Goal: Check status: Check status

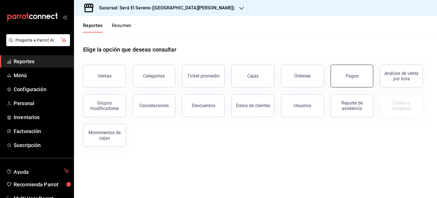
click at [363, 70] on button "Pagos" at bounding box center [352, 76] width 43 height 23
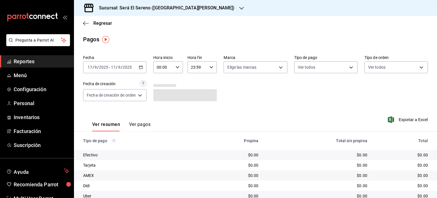
click at [124, 70] on div "2025-09-17 17 / 9 / 2025 - 2025-09-17 17 / 9 / 2025" at bounding box center [114, 67] width 63 height 12
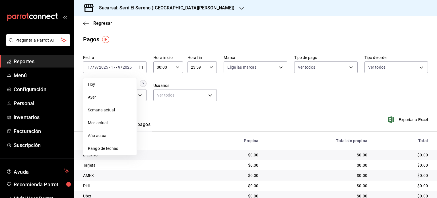
click at [117, 145] on span "Rango de fechas" at bounding box center [110, 148] width 44 height 6
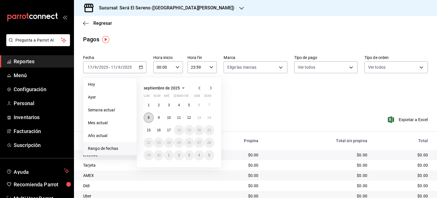
click at [149, 121] on button "8" at bounding box center [149, 117] width 10 height 10
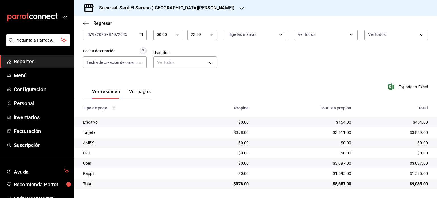
scroll to position [33, 0]
drag, startPoint x: 83, startPoint y: 108, endPoint x: 374, endPoint y: 193, distance: 302.4
click at [374, 193] on main "Regresar Pagos Fecha 2025-09-08 8 / 9 / 2025 - 2025-09-08 8 / 9 / 2025 Hora ini…" at bounding box center [255, 90] width 363 height 215
copy thead
click at [142, 37] on div "2025-09-08 8 / 9 / 2025 - 2025-09-08 8 / 9 / 2025" at bounding box center [114, 34] width 63 height 12
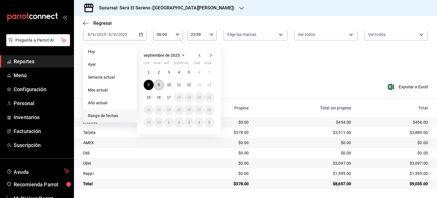
click at [159, 81] on button "9" at bounding box center [159, 85] width 10 height 10
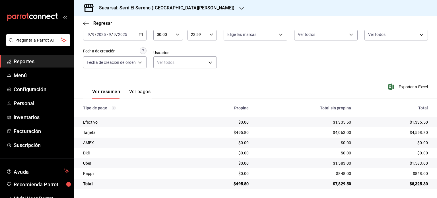
drag, startPoint x: 83, startPoint y: 106, endPoint x: 437, endPoint y: 183, distance: 361.8
click at [437, 183] on div "Regresar Pagos Fecha 2025-09-09 9 / 9 / 2025 - 2025-09-09 9 / 9 / 2025 Hora ini…" at bounding box center [255, 107] width 363 height 182
copy thead
click at [135, 32] on div "2025-09-09 9 / 9 / 2025 - 2025-09-09 9 / 9 / 2025" at bounding box center [114, 34] width 63 height 12
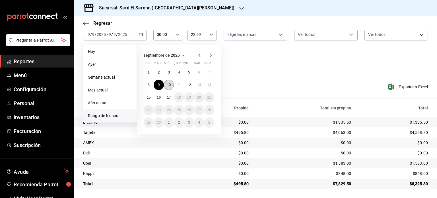
click at [171, 84] on abbr "10" at bounding box center [169, 85] width 4 height 4
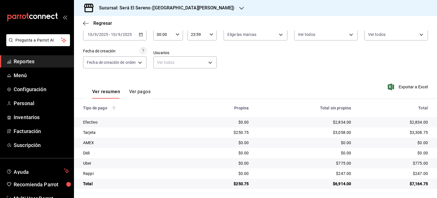
drag, startPoint x: 83, startPoint y: 107, endPoint x: 311, endPoint y: 211, distance: 250.5
click at [311, 198] on html "Pregunta a Parrot AI Reportes Menú Configuración Personal Inventarios Facturaci…" at bounding box center [218, 99] width 437 height 198
copy thead
click at [132, 40] on div "Fecha 2025-09-10 10 / 9 / 2025 - 2025-09-10 10 / 9 / 2025 Hora inicio 00:00 Hor…" at bounding box center [255, 47] width 345 height 55
click at [133, 37] on div "2025-09-10 10 / 9 / 2025 - 2025-09-10 10 / 9 / 2025" at bounding box center [114, 34] width 63 height 12
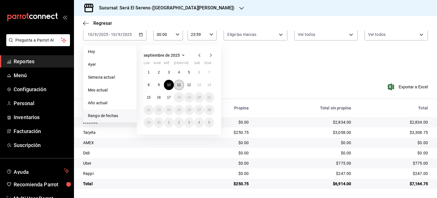
click at [181, 85] on abbr "11" at bounding box center [179, 85] width 4 height 4
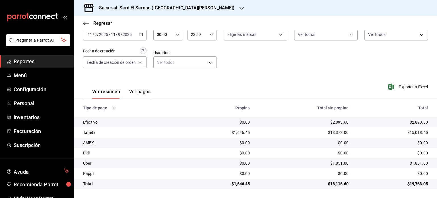
drag, startPoint x: 83, startPoint y: 107, endPoint x: 348, endPoint y: 211, distance: 284.5
click at [348, 198] on html "Pregunta a Parrot AI Reportes Menú Configuración Personal Inventarios Facturaci…" at bounding box center [218, 99] width 437 height 198
copy thead
click at [134, 30] on div "2025-09-11 11 / 9 / 2025 - 2025-09-11 11 / 9 / 2025" at bounding box center [114, 34] width 63 height 12
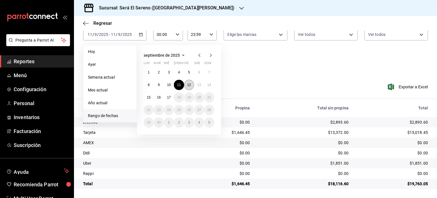
click at [190, 83] on abbr "12" at bounding box center [189, 85] width 4 height 4
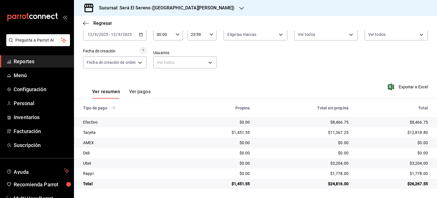
drag, startPoint x: 83, startPoint y: 108, endPoint x: 334, endPoint y: 211, distance: 271.7
click at [334, 198] on html "Pregunta a Parrot AI Reportes Menú Configuración Personal Inventarios Facturaci…" at bounding box center [218, 99] width 437 height 198
copy thead
click at [112, 34] on input "12" at bounding box center [113, 34] width 5 height 5
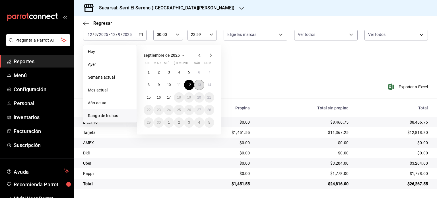
click at [196, 84] on button "13" at bounding box center [199, 85] width 10 height 10
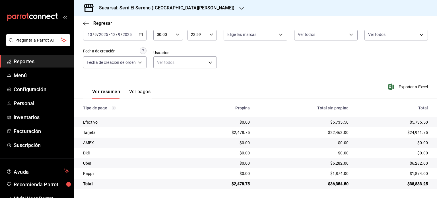
drag, startPoint x: 84, startPoint y: 108, endPoint x: 392, endPoint y: 211, distance: 324.5
click at [392, 198] on html "Pregunta a Parrot AI Reportes Menú Configuración Personal Inventarios Facturaci…" at bounding box center [218, 99] width 437 height 198
copy thead
click at [133, 34] on div "2025-09-13 13 / 9 / 2025 - 2025-09-13 13 / 9 / 2025" at bounding box center [114, 34] width 63 height 12
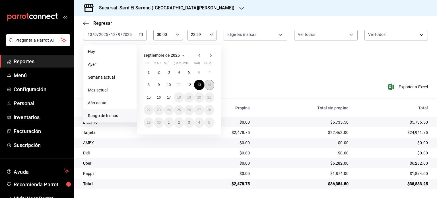
click at [211, 83] on abbr "14" at bounding box center [210, 85] width 4 height 4
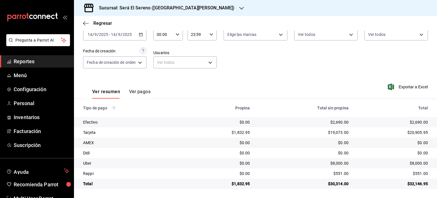
drag, startPoint x: 84, startPoint y: 108, endPoint x: 371, endPoint y: 211, distance: 305.2
click at [371, 198] on html "Pregunta a Parrot AI Reportes Menú Configuración Personal Inventarios Facturaci…" at bounding box center [218, 99] width 437 height 198
copy thead
click at [123, 3] on div "Sucursal: Será El Sereno (PUEBLO SERENA)" at bounding box center [163, 8] width 168 height 16
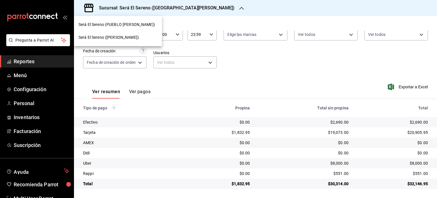
click at [110, 37] on span "Será El Sereno (ARBOLEDA)" at bounding box center [109, 37] width 60 height 6
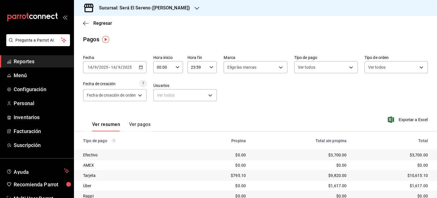
click at [113, 67] on input "14" at bounding box center [113, 67] width 5 height 5
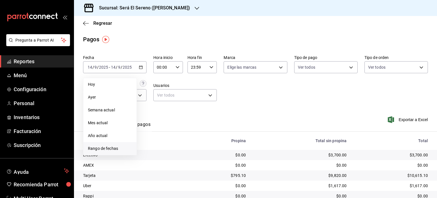
click at [119, 146] on span "Rango de fechas" at bounding box center [110, 148] width 44 height 6
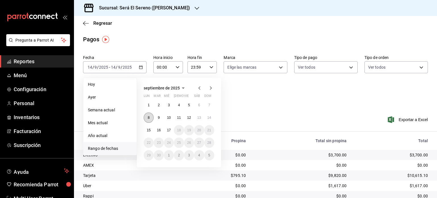
click at [152, 115] on button "8" at bounding box center [149, 117] width 10 height 10
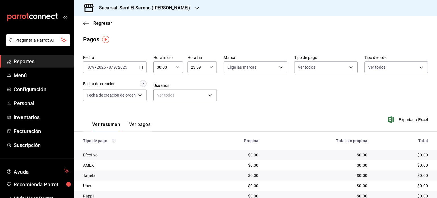
scroll to position [23, 0]
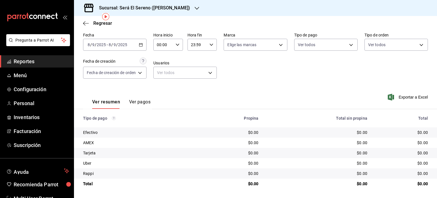
click at [132, 50] on div "2025-09-08 8 / 9 / 2025 - 2025-09-08 8 / 9 / 2025" at bounding box center [114, 45] width 63 height 12
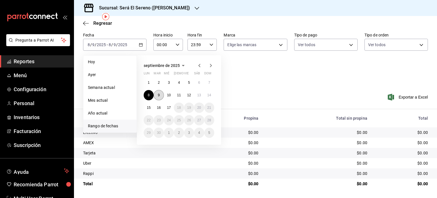
click at [158, 92] on button "9" at bounding box center [159, 95] width 10 height 10
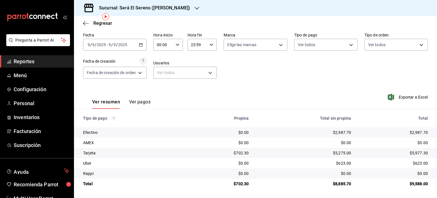
drag, startPoint x: 83, startPoint y: 117, endPoint x: 326, endPoint y: 201, distance: 257.2
click at [326, 198] on html "Pregunta a Parrot AI Reportes Menú Configuración Personal Inventarios Facturaci…" at bounding box center [218, 99] width 437 height 198
copy thead
click at [140, 46] on icon "button" at bounding box center [141, 45] width 4 height 4
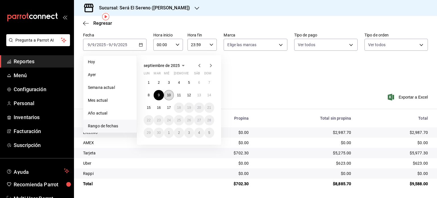
click at [172, 96] on button "10" at bounding box center [169, 95] width 10 height 10
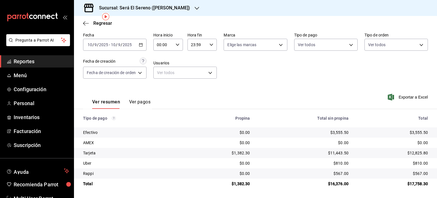
drag, startPoint x: 84, startPoint y: 117, endPoint x: 402, endPoint y: 190, distance: 326.6
click at [402, 190] on main "Regresar Pagos Fecha 2025-09-10 10 / 9 / 2025 - 2025-09-10 10 / 9 / 2025 Hora i…" at bounding box center [255, 95] width 363 height 204
copy thead
click at [136, 48] on div "2025-09-10 10 / 9 / 2025 - 2025-09-10 10 / 9 / 2025" at bounding box center [114, 45] width 63 height 12
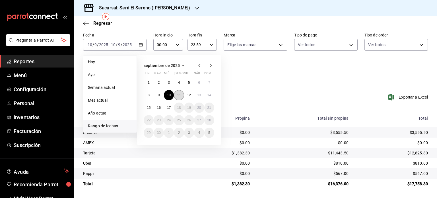
click at [179, 93] on abbr "11" at bounding box center [179, 95] width 4 height 4
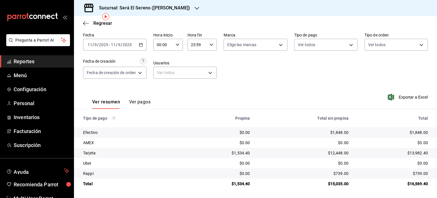
drag, startPoint x: 83, startPoint y: 118, endPoint x: 437, endPoint y: 195, distance: 362.2
click at [437, 195] on div "Regresar Pagos Fecha 2025-09-11 11 / 9 / 2025 - 2025-09-11 11 / 9 / 2025 Hora i…" at bounding box center [255, 107] width 363 height 182
copy thead
click at [136, 45] on div "2025-09-11 11 / 9 / 2025 - 2025-09-11 11 / 9 / 2025" at bounding box center [114, 45] width 63 height 12
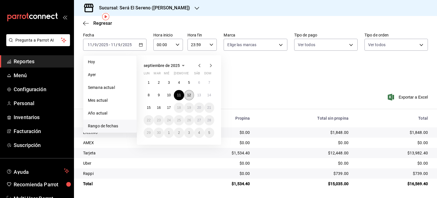
click at [190, 91] on button "12" at bounding box center [189, 95] width 10 height 10
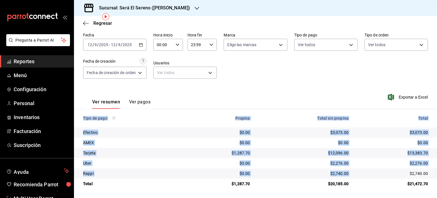
drag, startPoint x: 84, startPoint y: 118, endPoint x: 360, endPoint y: 183, distance: 282.9
click at [360, 183] on table "Tipo de pago Propina Total sin propina Total Efectivo $0.00 $3,073.00 $3,073.00…" at bounding box center [255, 149] width 363 height 80
drag, startPoint x: 423, startPoint y: 182, endPoint x: 120, endPoint y: 117, distance: 310.0
click at [120, 117] on table "Tipo de pago Propina Total sin propina Total Efectivo $0.00 $3,073.00 $3,073.00…" at bounding box center [255, 149] width 363 height 80
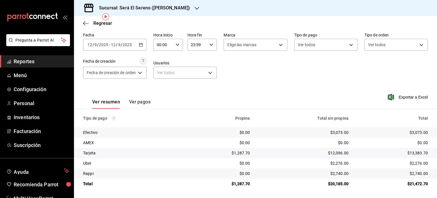
drag, startPoint x: 84, startPoint y: 118, endPoint x: 348, endPoint y: 201, distance: 277.5
click at [348, 198] on html "Pregunta a Parrot AI Reportes Menú Configuración Personal Inventarios Facturaci…" at bounding box center [218, 99] width 437 height 198
click at [124, 47] on div "2025-09-12 12 / 9 / 2025 - 2025-09-12 12 / 9 / 2025" at bounding box center [114, 45] width 63 height 12
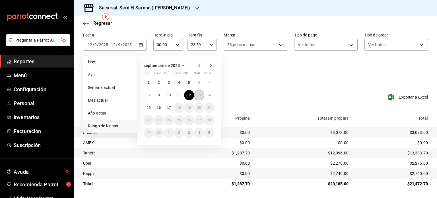
click at [200, 94] on abbr "13" at bounding box center [199, 95] width 4 height 4
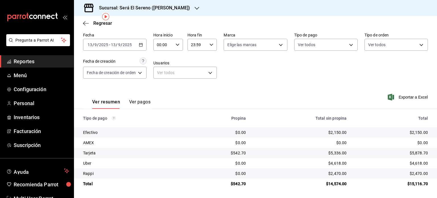
drag, startPoint x: 84, startPoint y: 117, endPoint x: 437, endPoint y: 186, distance: 359.9
click at [437, 186] on div "Regresar Pagos Fecha 2025-09-13 13 / 9 / 2025 - 2025-09-13 13 / 9 / 2025 Hora i…" at bounding box center [255, 107] width 363 height 182
click at [135, 43] on div "2025-09-13 13 / 9 / 2025 - 2025-09-13 13 / 9 / 2025" at bounding box center [114, 45] width 63 height 12
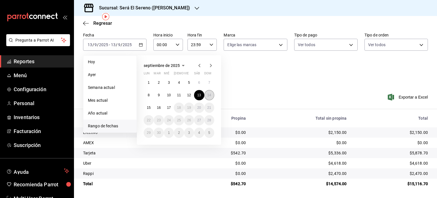
click at [211, 98] on button "14" at bounding box center [209, 95] width 10 height 10
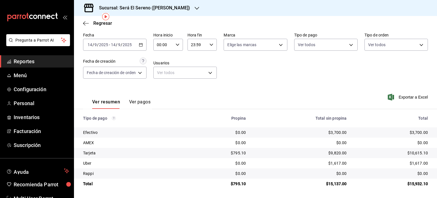
drag, startPoint x: 83, startPoint y: 118, endPoint x: 437, endPoint y: 184, distance: 360.0
click at [437, 184] on div "Regresar Pagos Fecha 2025-09-14 14 / 9 / 2025 - 2025-09-14 14 / 9 / 2025 Hora i…" at bounding box center [255, 107] width 363 height 182
click at [105, 22] on span "Regresar" at bounding box center [102, 22] width 19 height 5
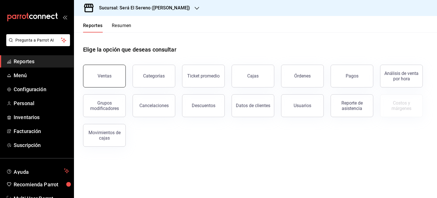
click at [104, 85] on button "Ventas" at bounding box center [104, 76] width 43 height 23
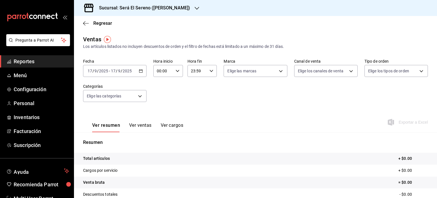
click at [128, 71] on input "2025" at bounding box center [127, 71] width 10 height 5
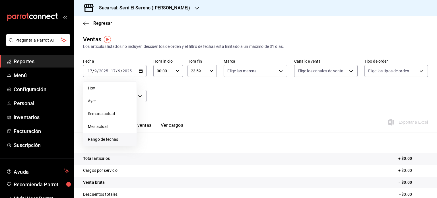
click at [125, 138] on span "Rango de fechas" at bounding box center [110, 139] width 44 height 6
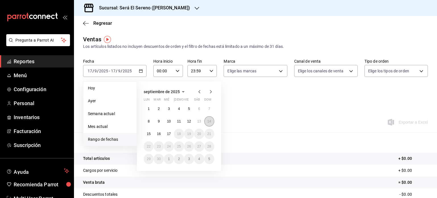
click at [212, 122] on button "14" at bounding box center [209, 121] width 10 height 10
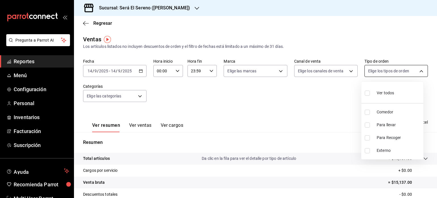
click at [416, 71] on body "Pregunta a Parrot AI Reportes Menú Configuración Personal Inventarios Facturaci…" at bounding box center [218, 99] width 437 height 198
click at [367, 111] on input "checkbox" at bounding box center [367, 112] width 5 height 5
checkbox input "true"
type input "3eb43386-ac89-4ba6-9a36-cce0443b8b5e"
click at [293, 92] on div at bounding box center [218, 99] width 437 height 198
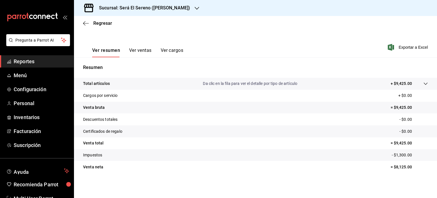
scroll to position [75, 0]
